Goal: Book appointment/travel/reservation

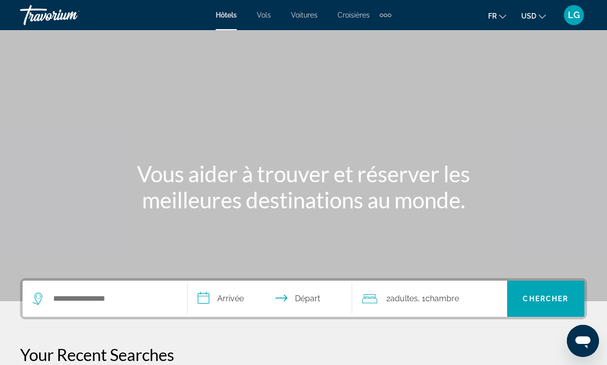
click at [380, 13] on div "Extra navigation items" at bounding box center [386, 15] width 12 height 15
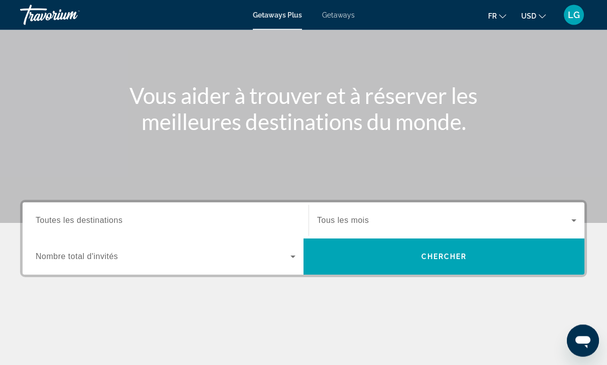
scroll to position [79, 0]
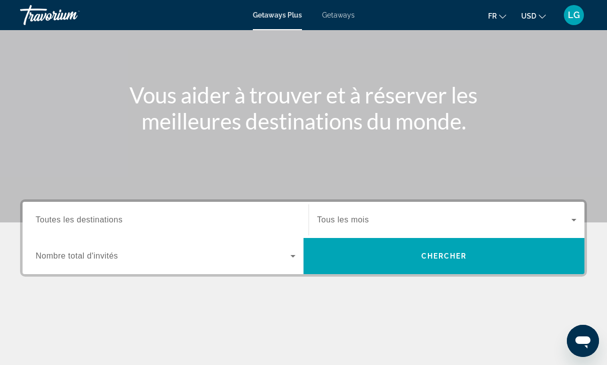
click at [281, 254] on span "Search widget" at bounding box center [163, 256] width 255 height 12
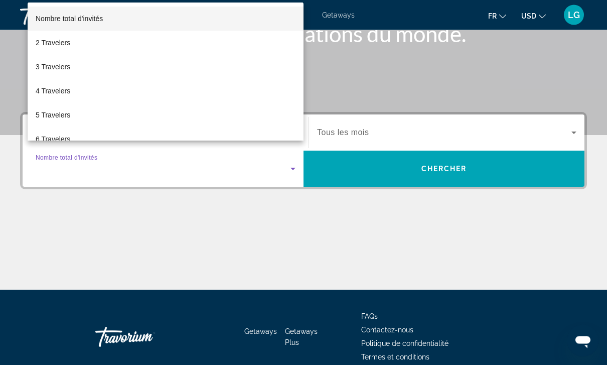
scroll to position [180, 0]
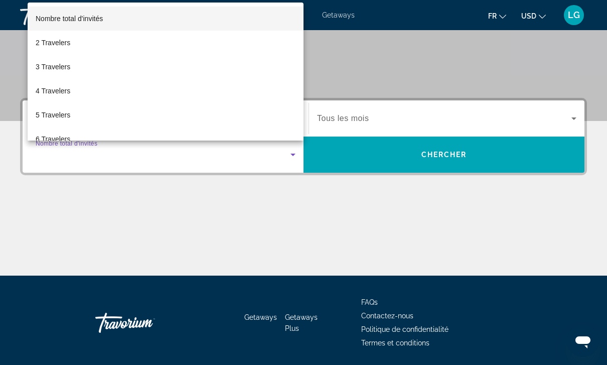
click at [129, 228] on div at bounding box center [303, 182] width 607 height 365
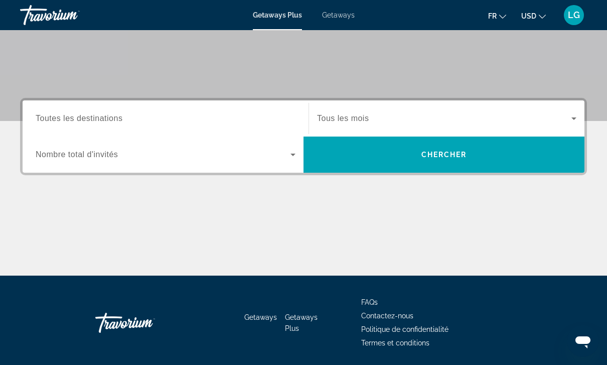
click at [119, 122] on span "Toutes les destinations" at bounding box center [79, 118] width 87 height 9
click at [119, 122] on input "Destination Toutes les destinations" at bounding box center [166, 119] width 260 height 12
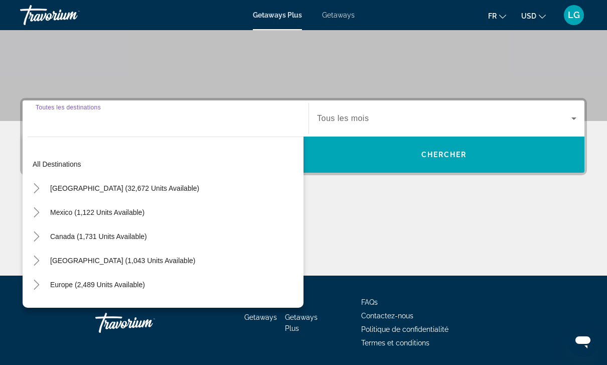
click at [94, 284] on span "Europe (2,489 units available)" at bounding box center [97, 285] width 95 height 8
type input "**********"
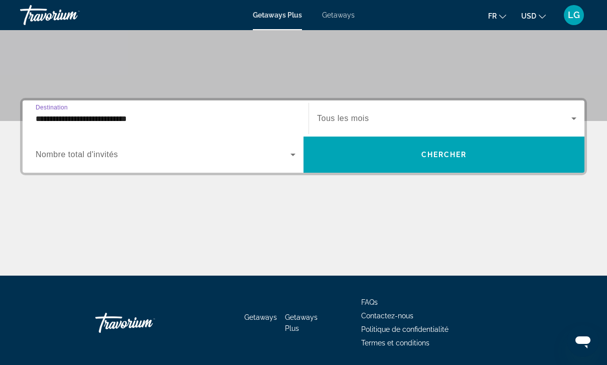
click at [370, 123] on span "Search widget" at bounding box center [444, 118] width 254 height 12
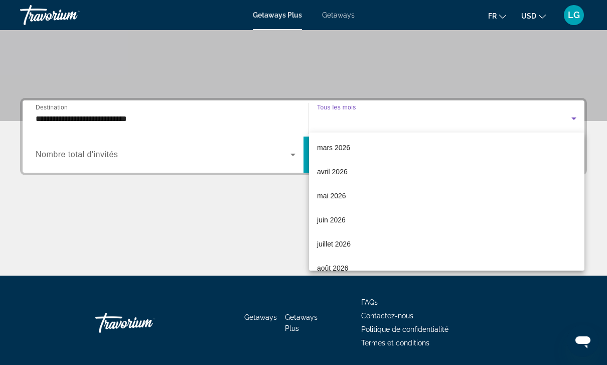
scroll to position [152, 0]
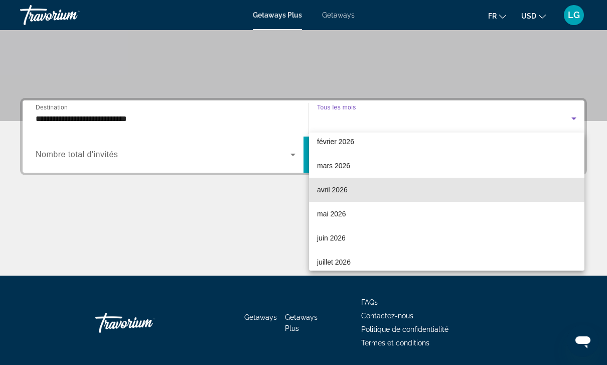
click at [343, 185] on span "avril 2026" at bounding box center [332, 190] width 31 height 12
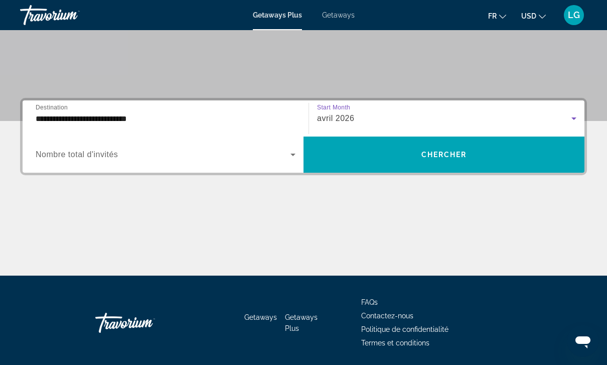
click at [372, 162] on span "Search widget" at bounding box center [444, 155] width 281 height 24
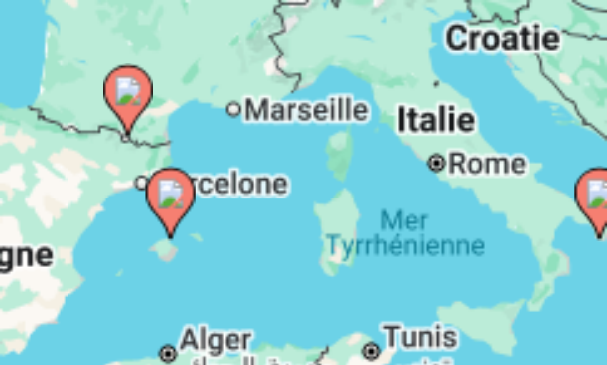
click at [34, 100] on div "Pour activer le glissement avec le clavier, appuyez sur Alt+Entrée. Une fois ce…" at bounding box center [303, 250] width 567 height 301
click at [143, 163] on image "Main content" at bounding box center [146, 166] width 6 height 6
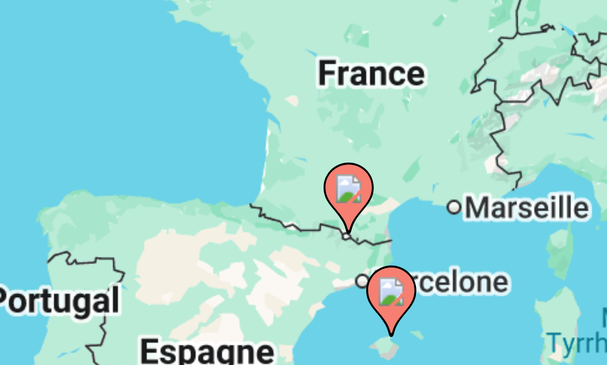
type input "**********"
click at [71, 100] on div "Pour activer le glissement avec le clavier, appuyez sur Alt+Entrée. Une fois ce…" at bounding box center [303, 250] width 567 height 301
